Goal: Find contact information: Find contact information

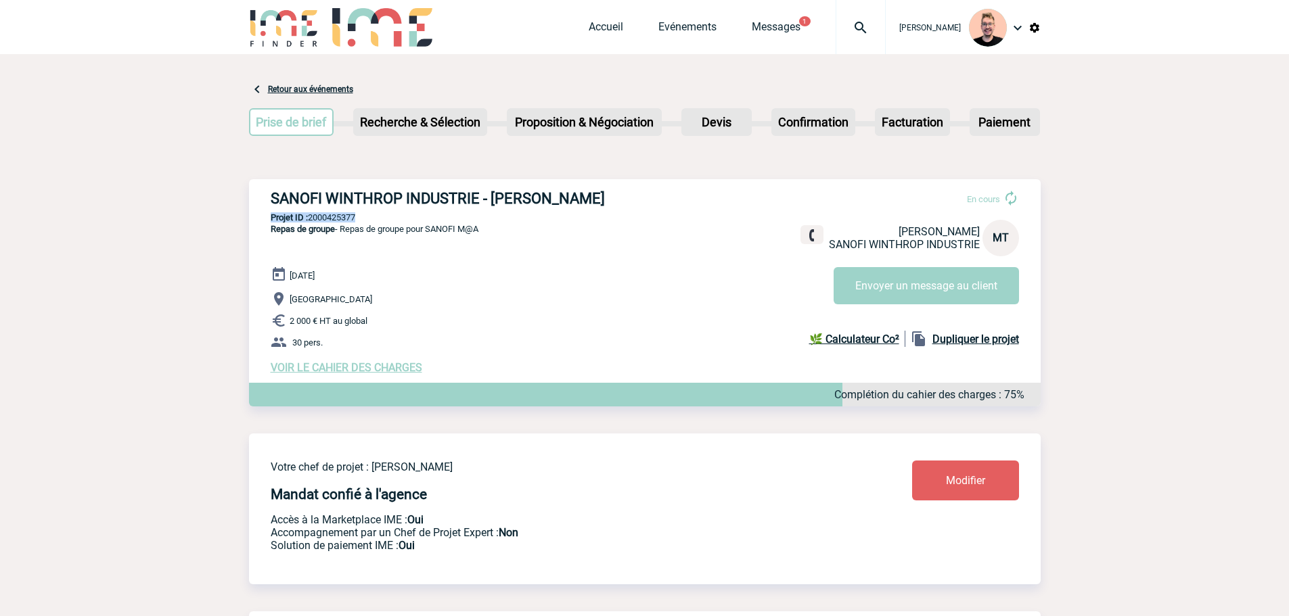
click at [846, 22] on img at bounding box center [860, 28] width 49 height 16
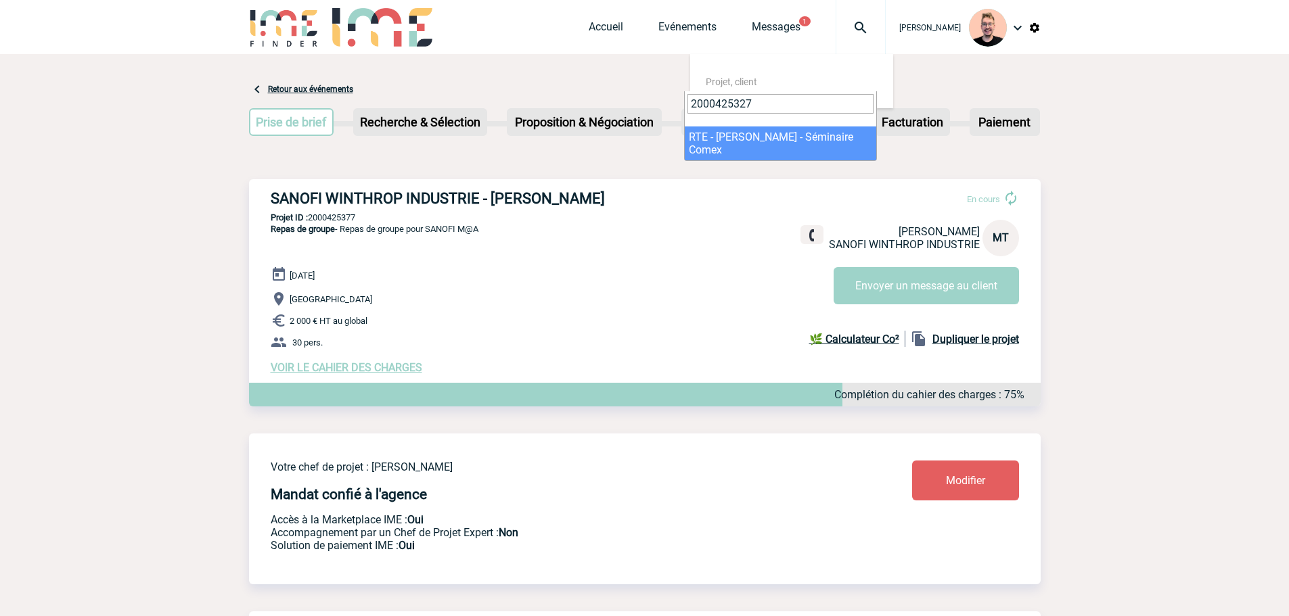
type input "2000425327"
select select "24828"
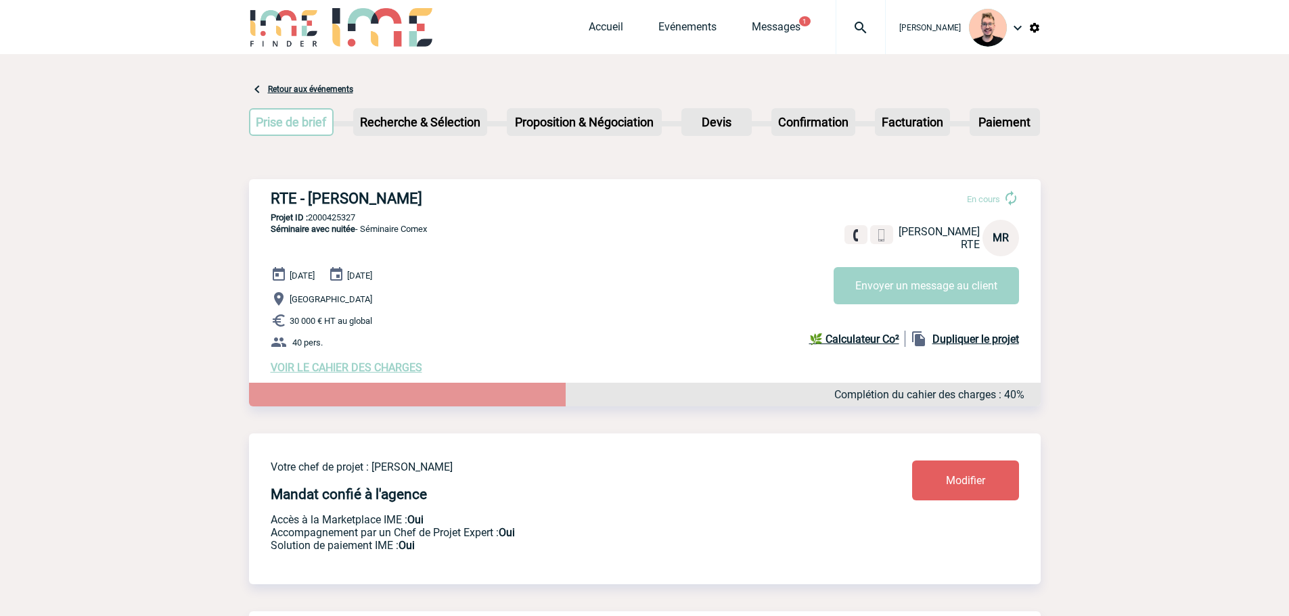
drag, startPoint x: 306, startPoint y: 200, endPoint x: 425, endPoint y: 200, distance: 119.1
click at [425, 200] on h3 "RTE - Marisa RICHARD" at bounding box center [474, 198] width 406 height 17
copy h3 "Marisa RICHARD"
click at [409, 199] on h3 "RTE - Marisa RICHARD" at bounding box center [474, 198] width 406 height 17
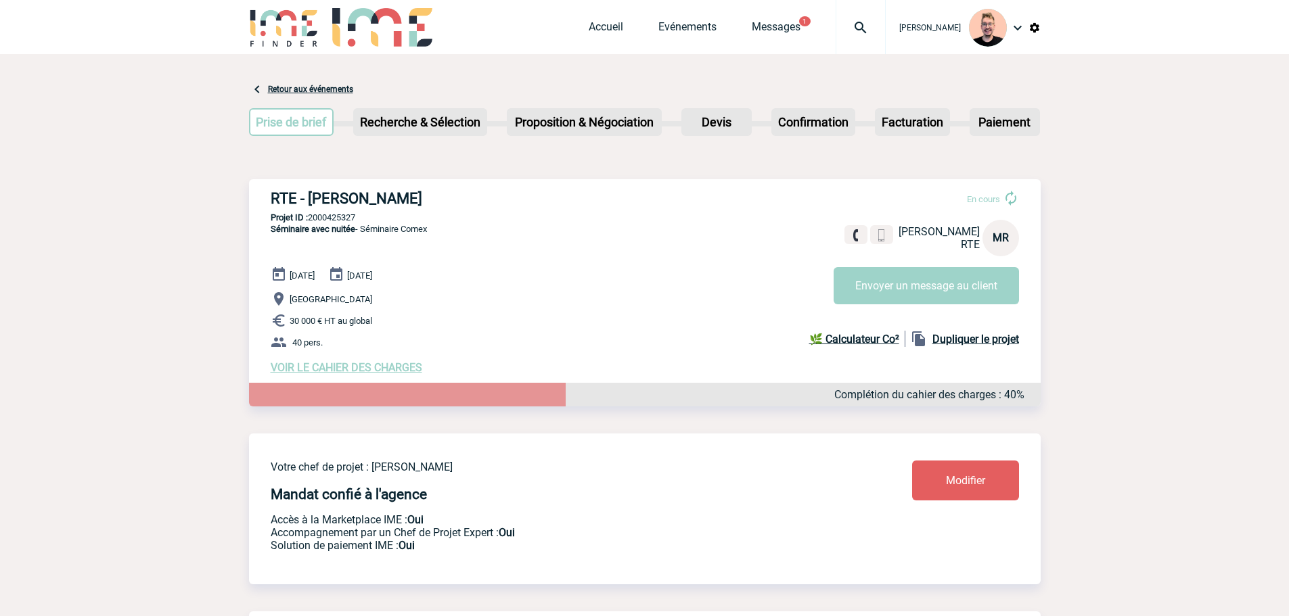
click at [328, 200] on h3 "RTE - Marisa RICHARD" at bounding box center [474, 198] width 406 height 17
copy h3 "Marisa"
